Goal: Task Accomplishment & Management: Use online tool/utility

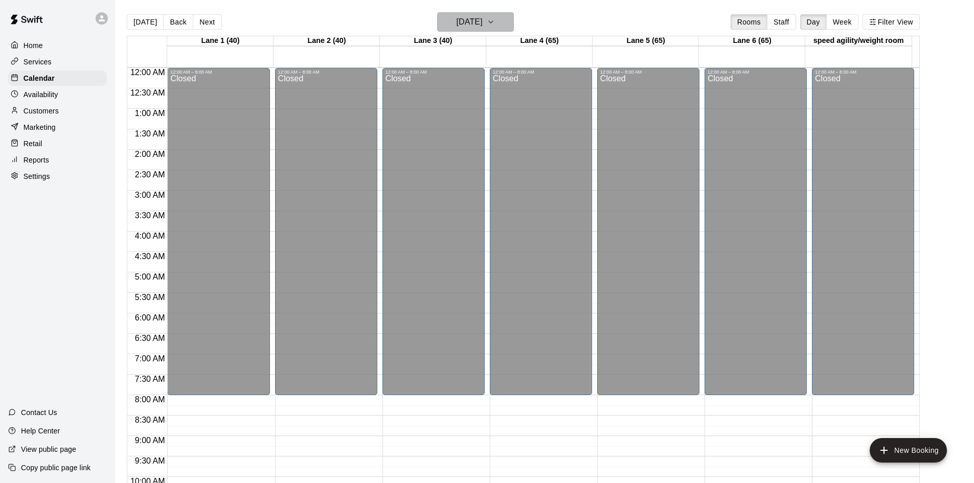
click at [483, 21] on h6 "[DATE]" at bounding box center [470, 22] width 26 height 14
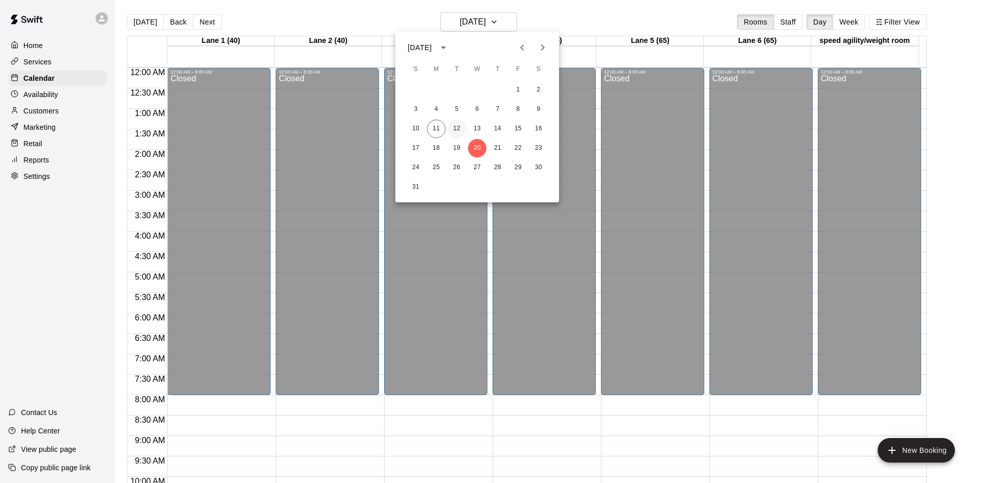
click at [453, 125] on button "12" at bounding box center [456, 129] width 18 height 18
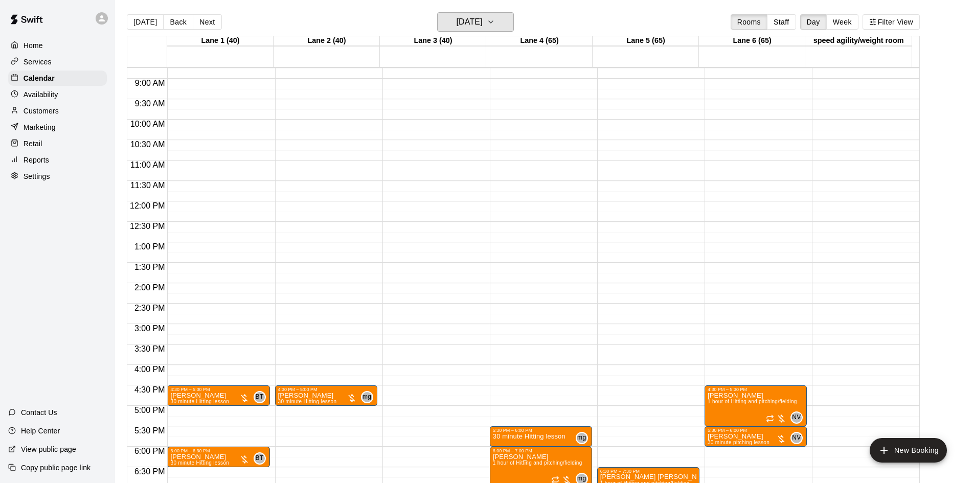
scroll to position [511, 0]
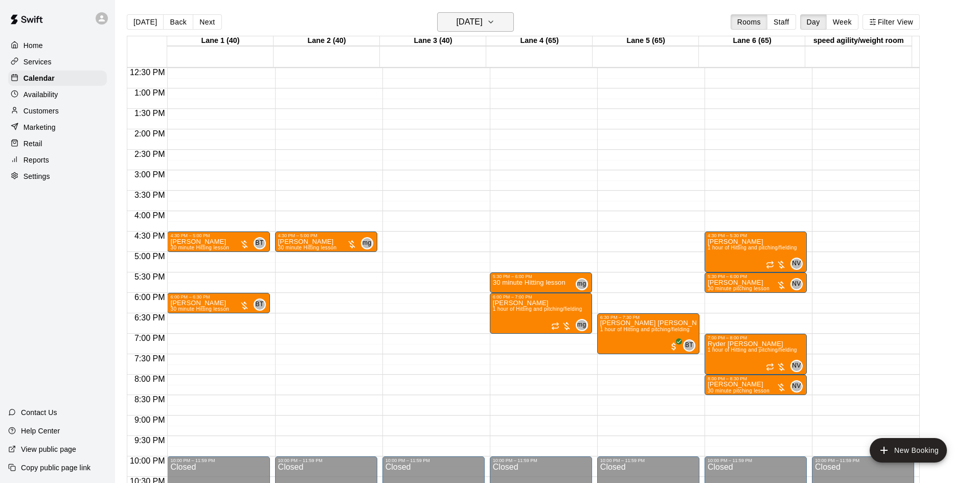
click at [483, 21] on h6 "[DATE]" at bounding box center [470, 22] width 26 height 14
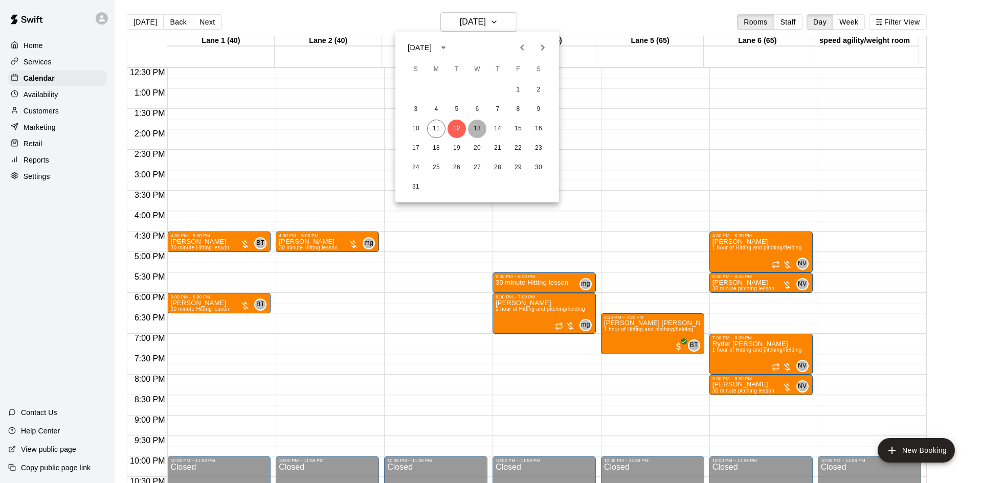
click at [481, 129] on button "13" at bounding box center [477, 129] width 18 height 18
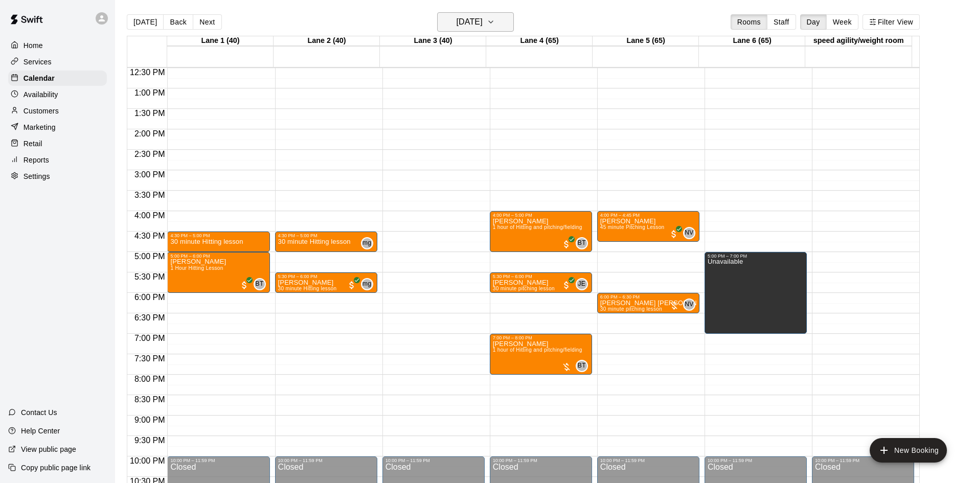
click at [468, 17] on h6 "[DATE]" at bounding box center [470, 22] width 26 height 14
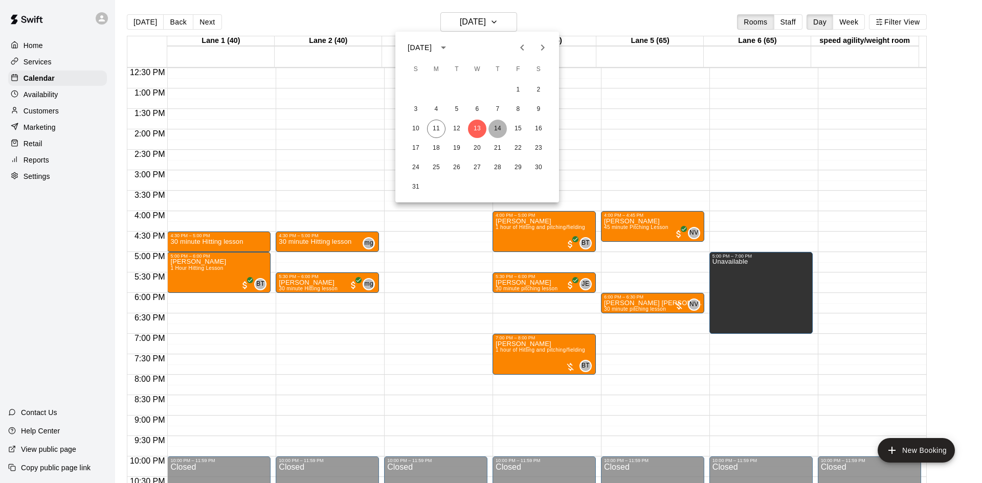
click at [496, 127] on button "14" at bounding box center [497, 129] width 18 height 18
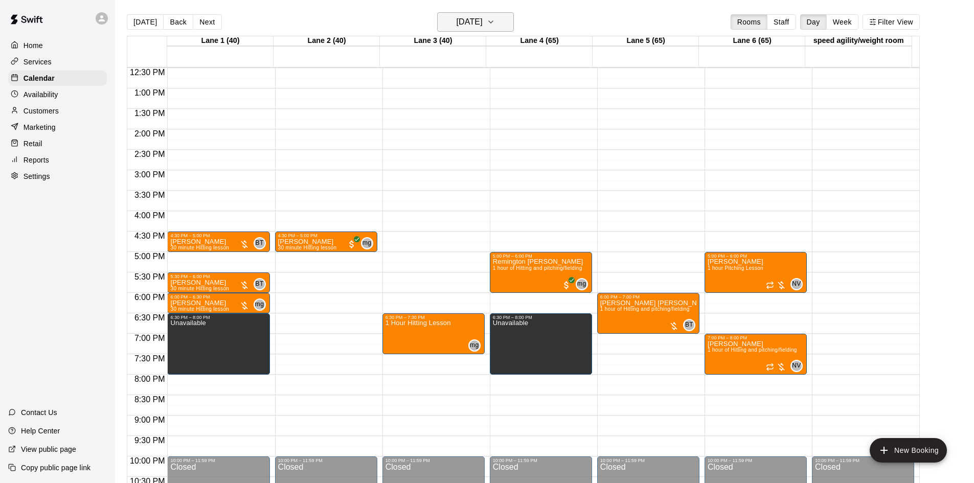
click at [483, 21] on h6 "[DATE]" at bounding box center [470, 22] width 26 height 14
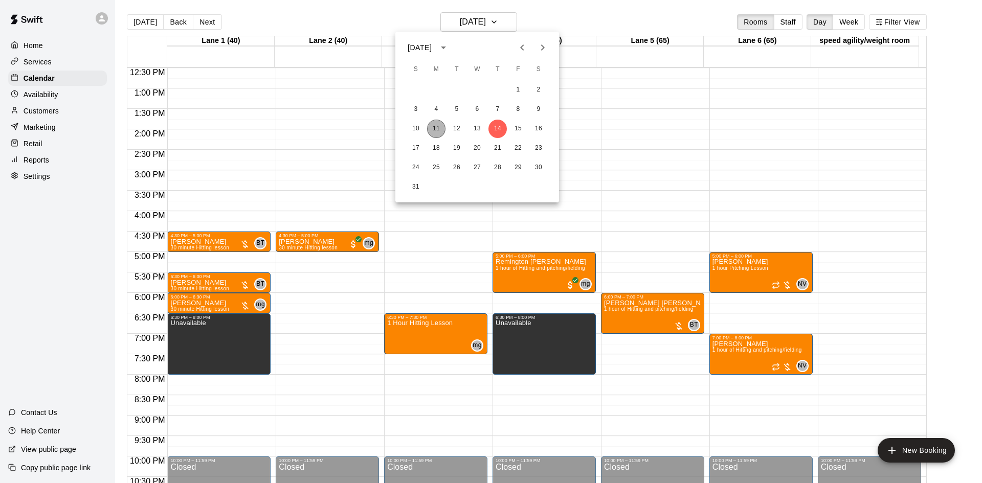
click at [436, 129] on button "11" at bounding box center [436, 129] width 18 height 18
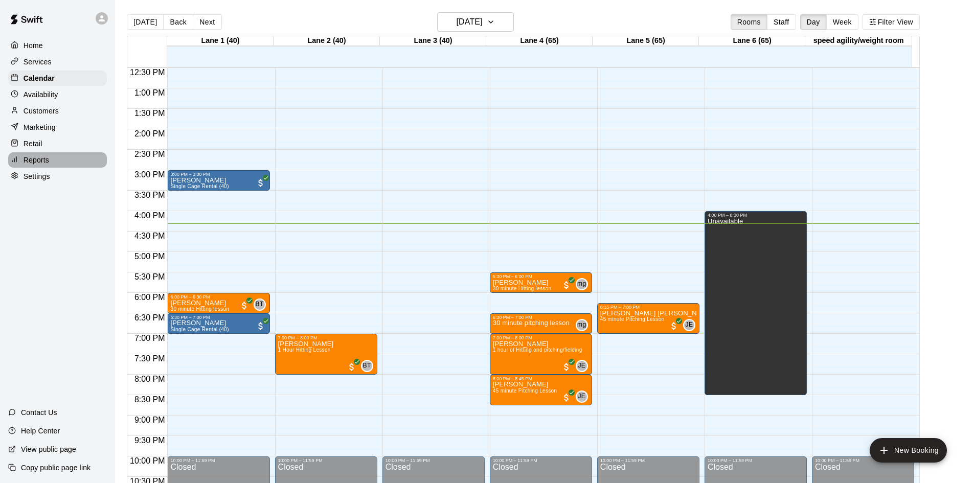
click at [45, 158] on div "Reports" at bounding box center [57, 159] width 99 height 15
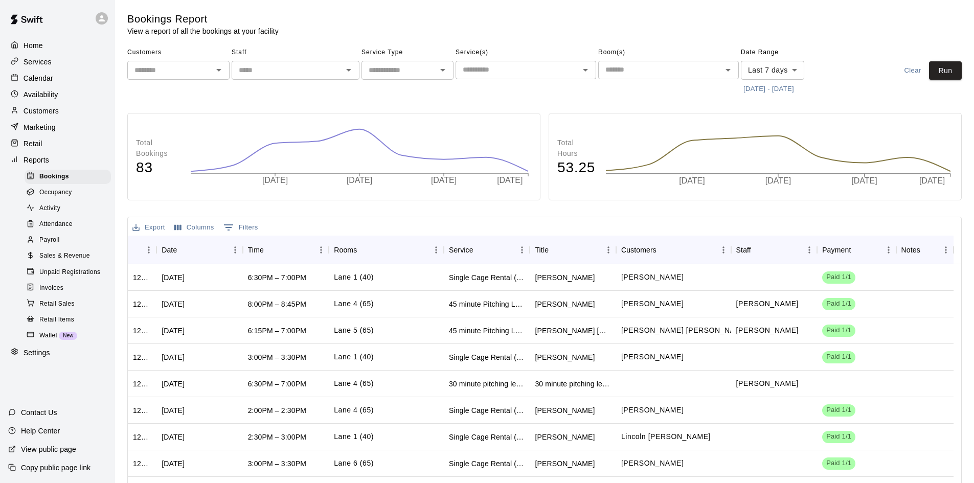
click at [59, 245] on span "Payroll" at bounding box center [49, 240] width 20 height 10
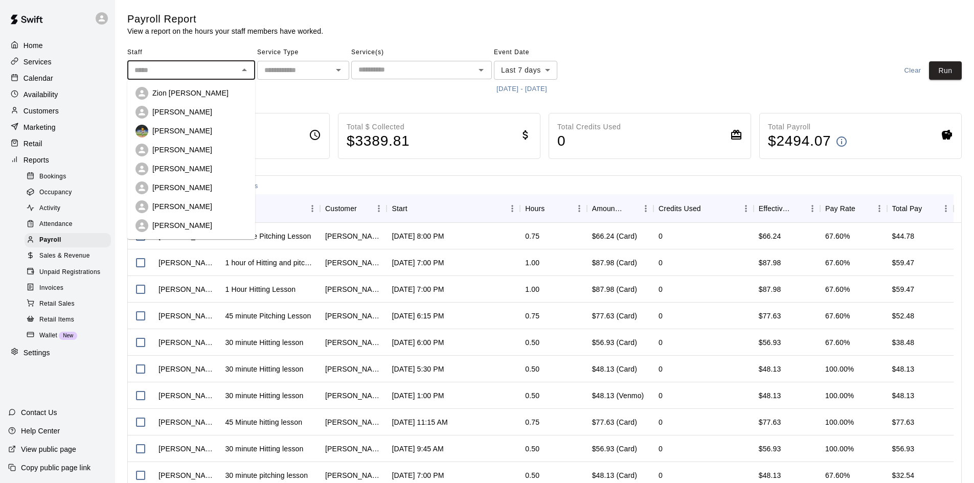
click at [208, 73] on input "text" at bounding box center [182, 70] width 105 height 13
click at [190, 145] on p "[PERSON_NAME]" at bounding box center [182, 150] width 60 height 10
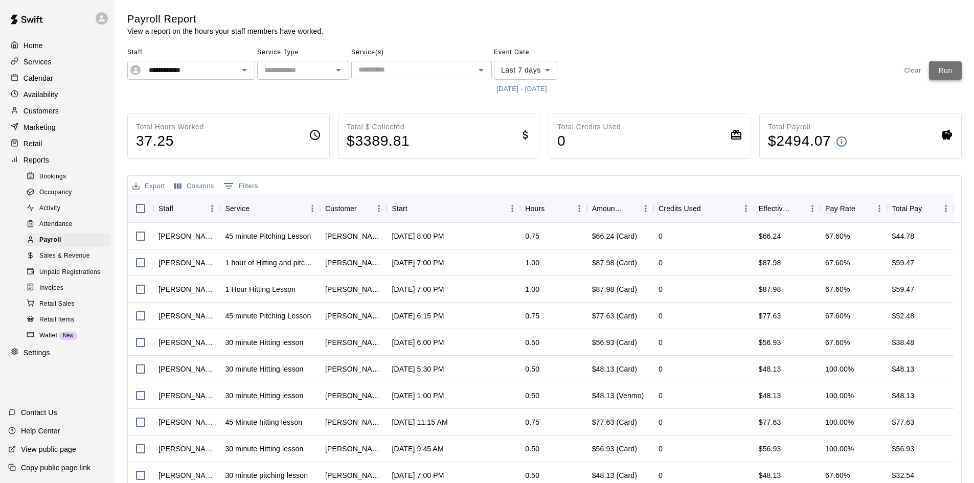
click at [936, 71] on button "Run" at bounding box center [945, 70] width 33 height 19
click at [385, 74] on input "text" at bounding box center [413, 69] width 118 height 13
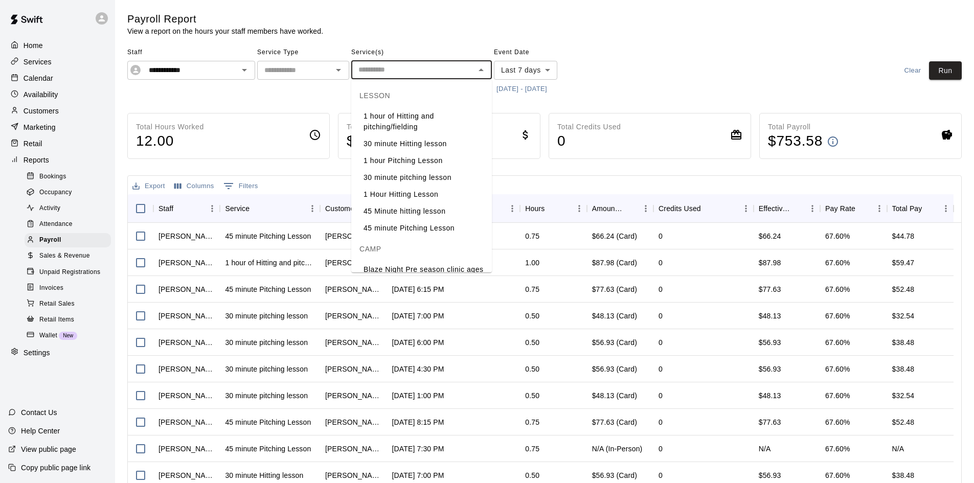
click at [388, 75] on input "text" at bounding box center [413, 69] width 118 height 13
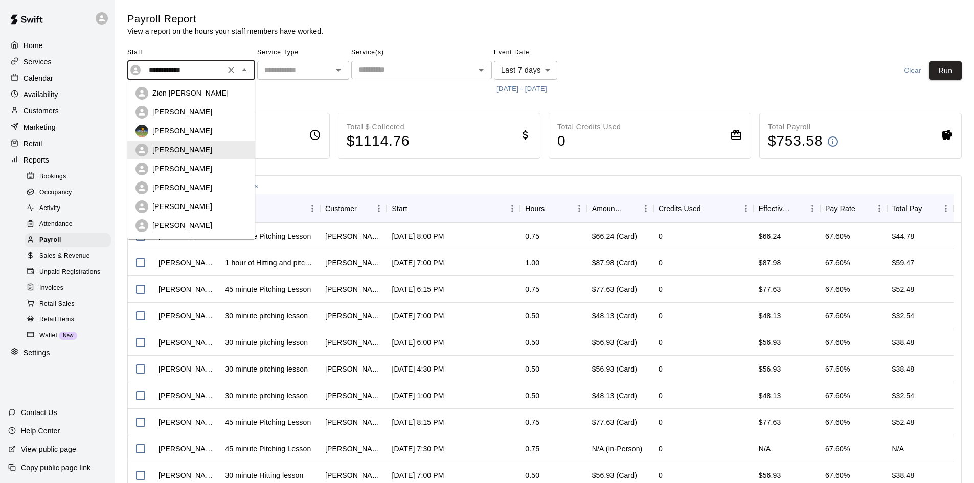
click at [208, 76] on input "**********" at bounding box center [183, 70] width 77 height 13
click at [203, 171] on div "[PERSON_NAME]" at bounding box center [199, 169] width 95 height 10
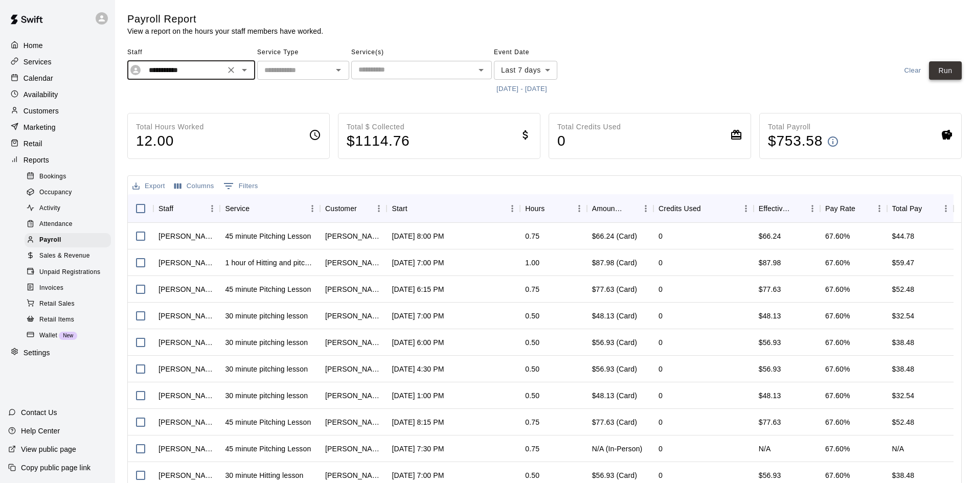
click at [951, 69] on button "Run" at bounding box center [945, 70] width 33 height 19
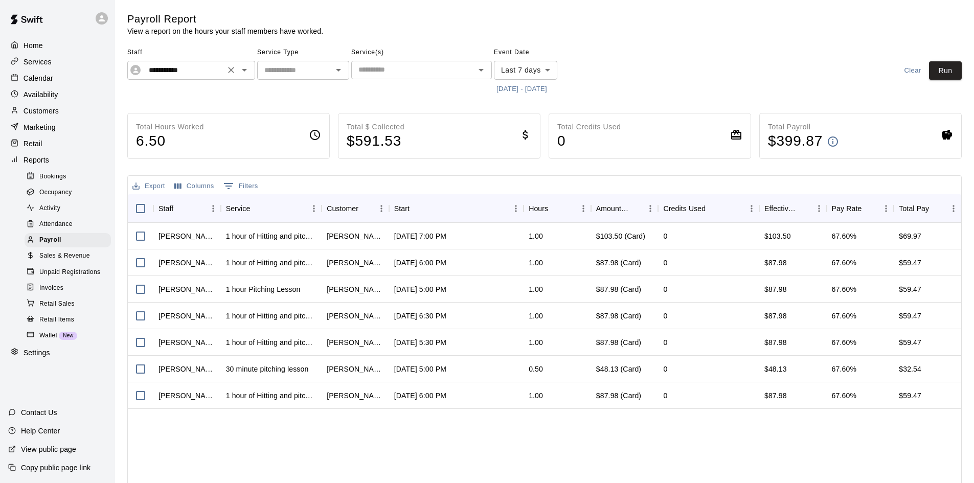
click at [219, 73] on input "**********" at bounding box center [183, 70] width 77 height 13
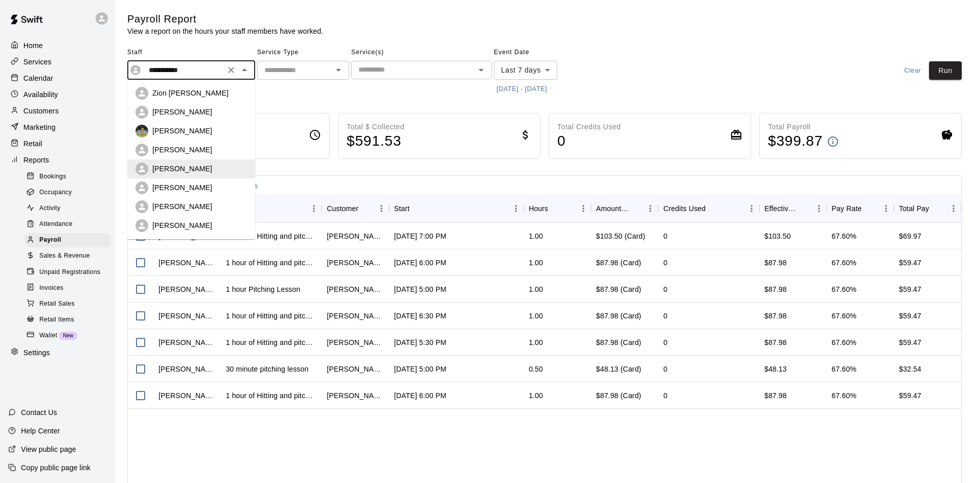
click at [208, 186] on div "[PERSON_NAME]" at bounding box center [199, 188] width 95 height 10
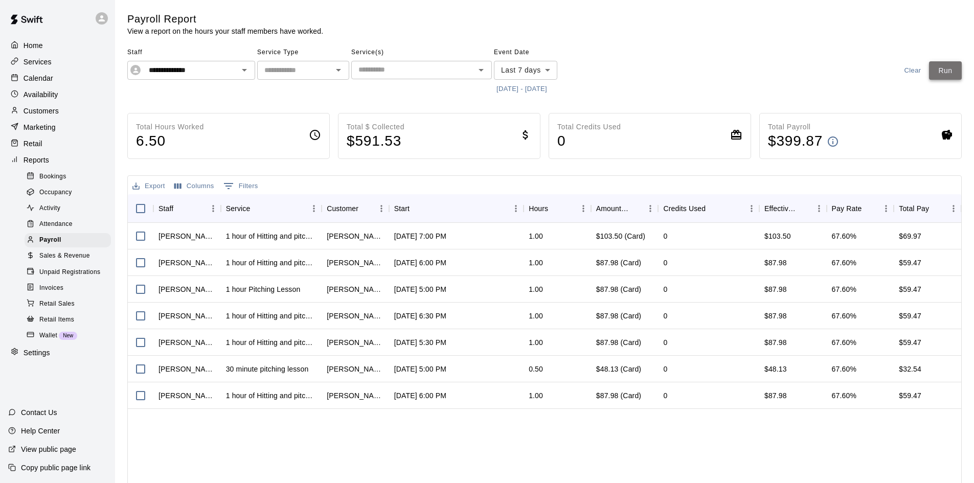
click at [952, 68] on button "Run" at bounding box center [945, 70] width 33 height 19
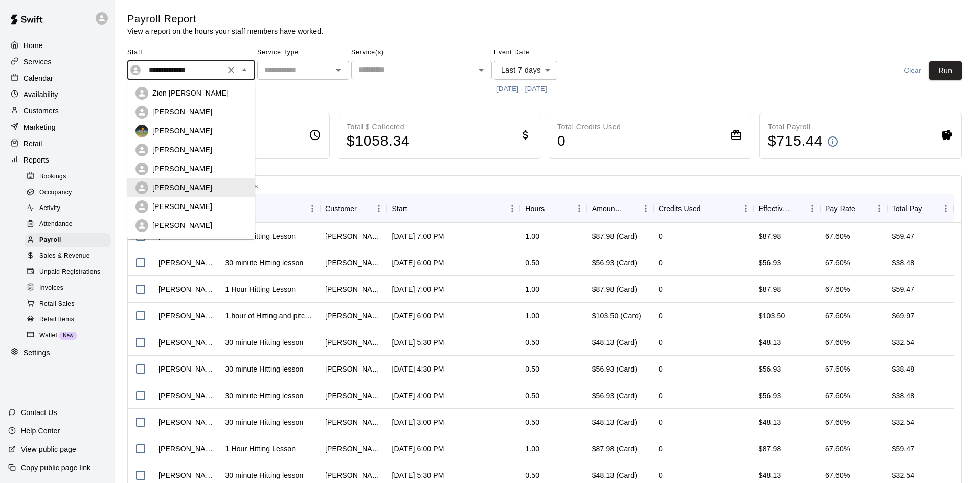
click at [214, 74] on input "**********" at bounding box center [183, 70] width 77 height 13
click at [192, 102] on li "Zion [PERSON_NAME]" at bounding box center [191, 93] width 128 height 19
type input "**********"
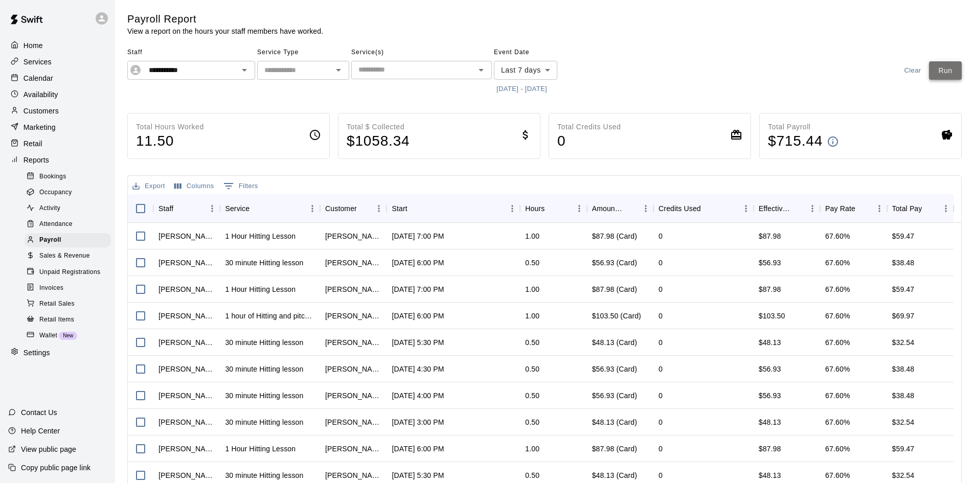
click at [945, 62] on button "Run" at bounding box center [945, 70] width 33 height 19
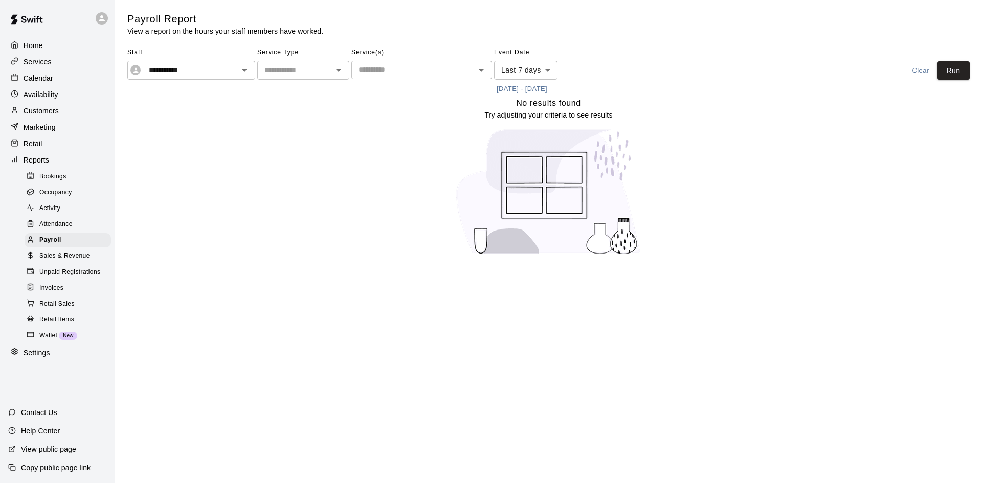
click at [535, 73] on body "**********" at bounding box center [491, 134] width 982 height 268
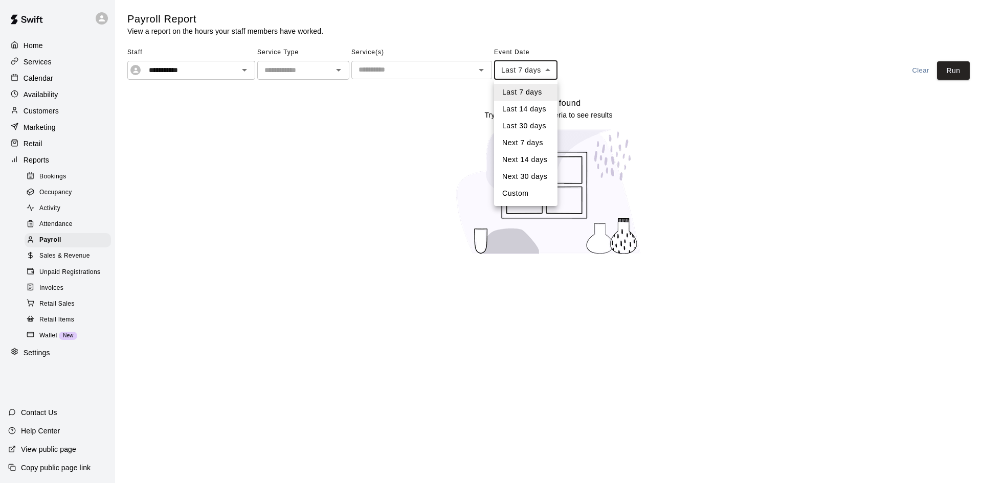
click at [530, 156] on li "Next 14 days" at bounding box center [525, 159] width 63 height 17
type input "**********"
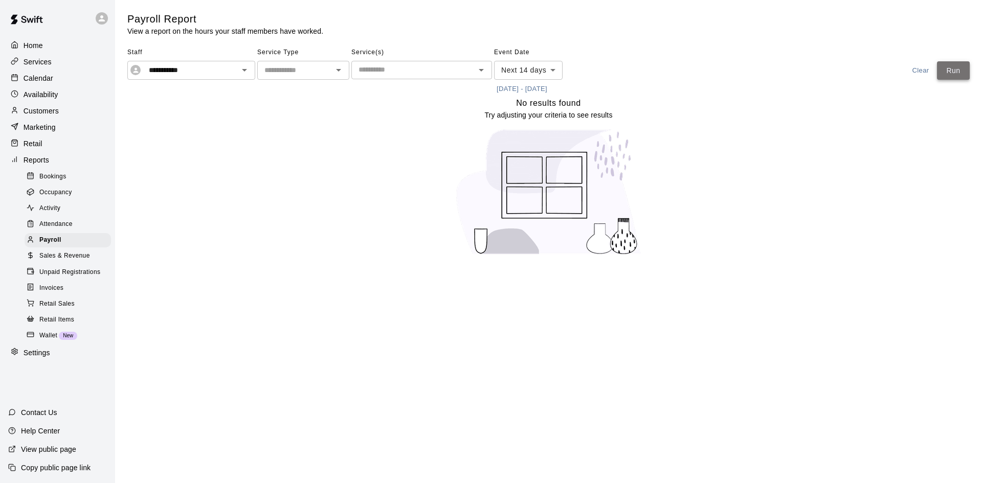
click at [959, 72] on button "Run" at bounding box center [953, 70] width 33 height 19
click at [47, 45] on div "Home" at bounding box center [57, 45] width 99 height 15
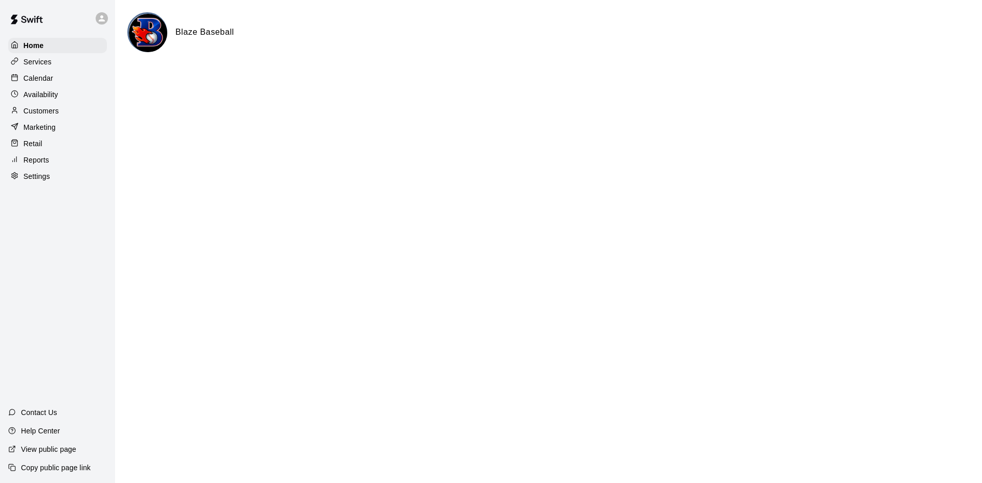
click at [55, 81] on div "Calendar" at bounding box center [57, 78] width 99 height 15
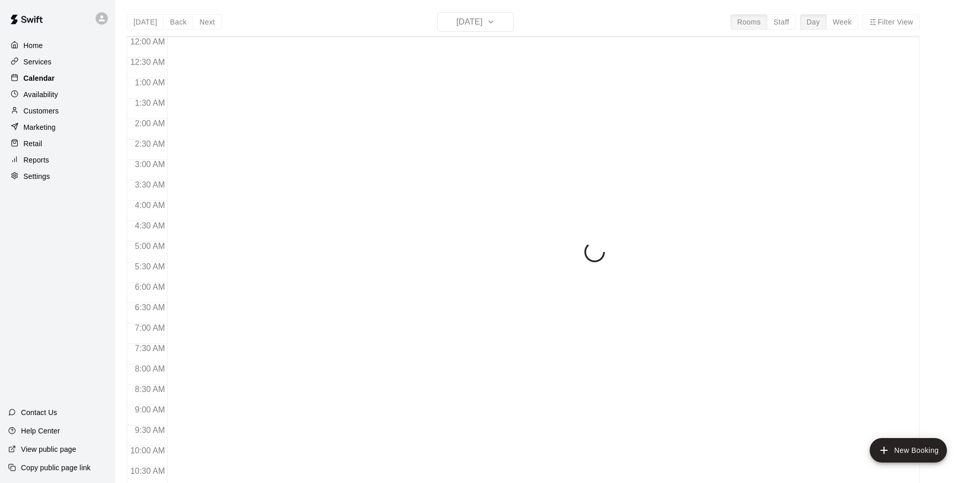
scroll to position [524, 0]
